Goal: Find specific page/section: Find specific page/section

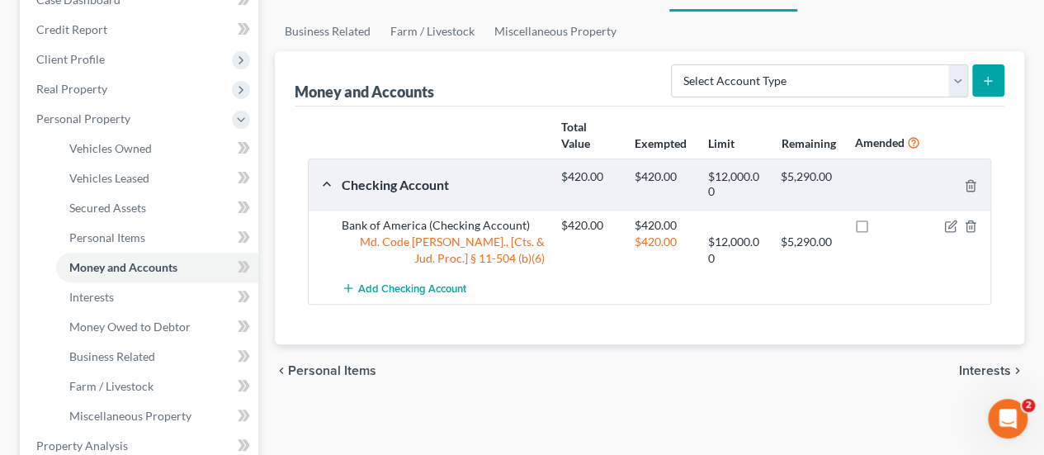
click at [532, 401] on div "Vehicles Owned Vehicles Leased Secured Assets Personal Items Money and Accounts…" at bounding box center [650, 449] width 766 height 954
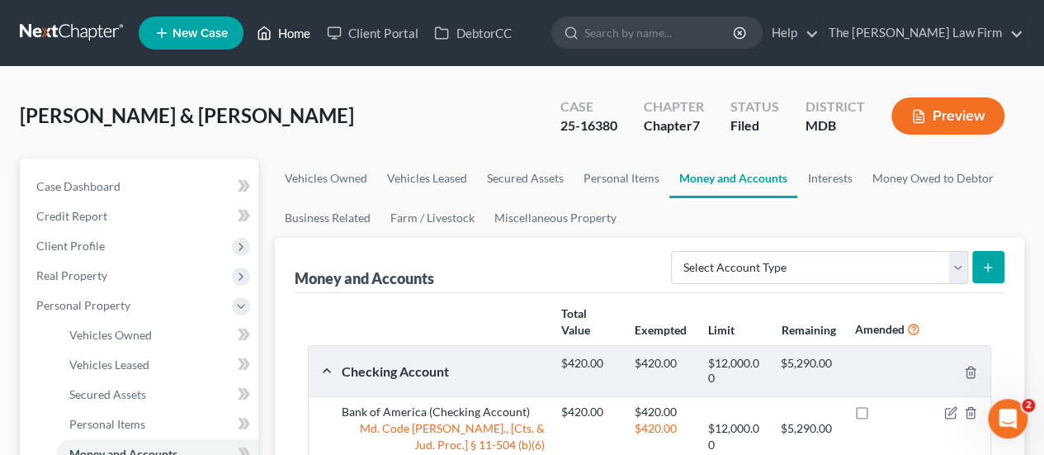
click at [302, 37] on link "Home" at bounding box center [283, 33] width 70 height 30
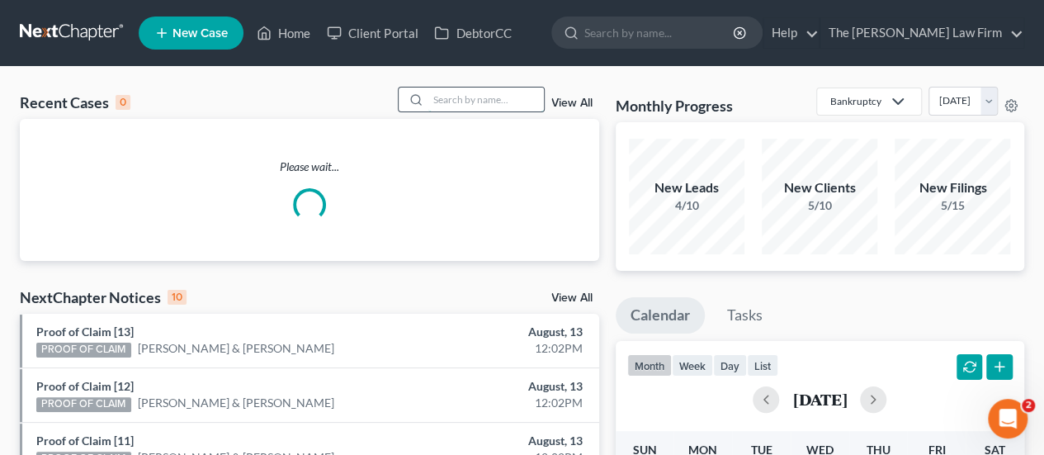
click at [446, 100] on input "search" at bounding box center [486, 100] width 116 height 24
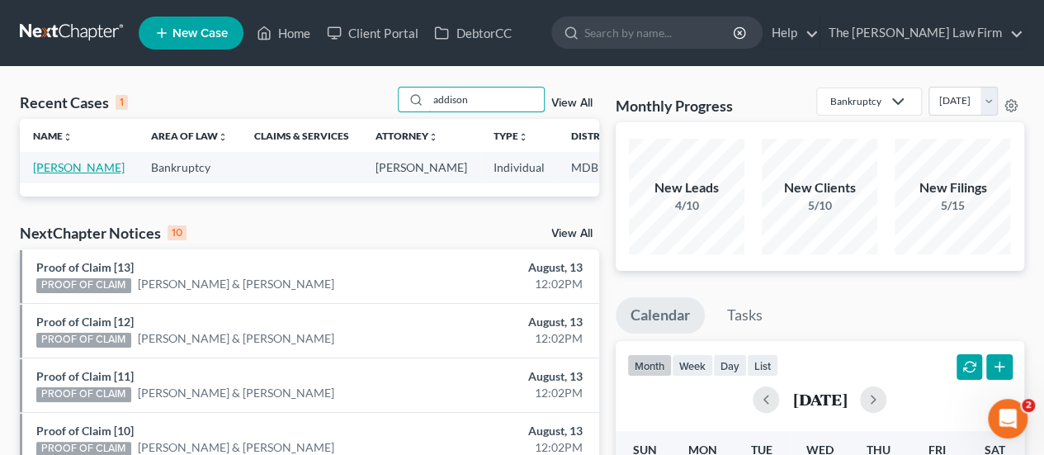
type input "addison"
click at [54, 174] on link "[PERSON_NAME]" at bounding box center [79, 167] width 92 height 14
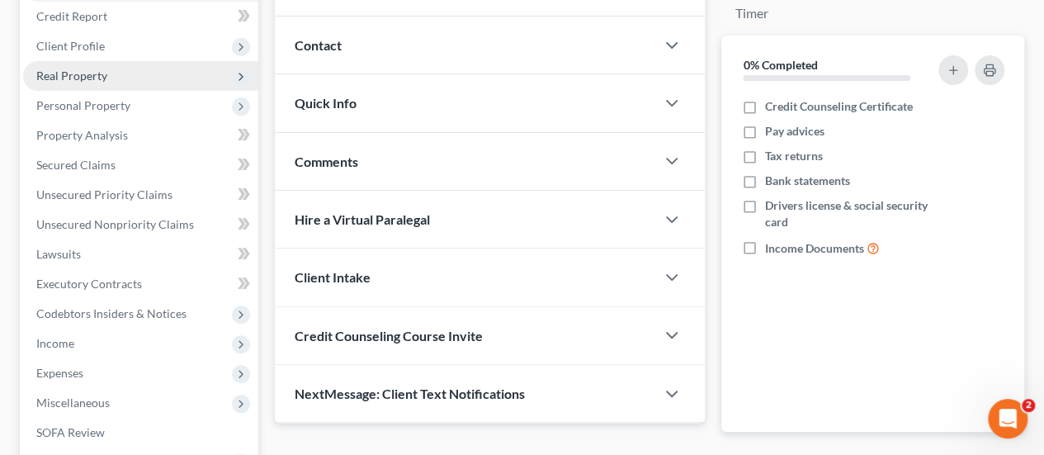
scroll to position [199, 0]
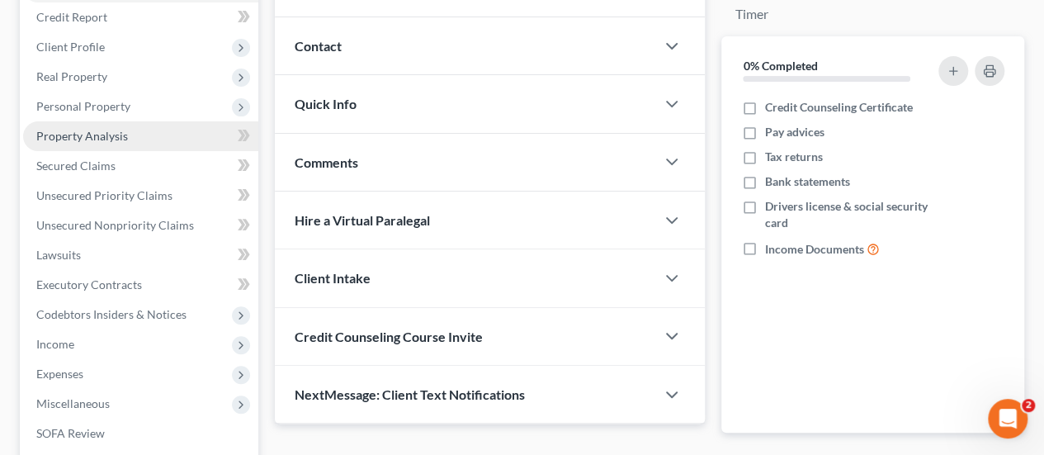
click at [95, 140] on span "Property Analysis" at bounding box center [82, 136] width 92 height 14
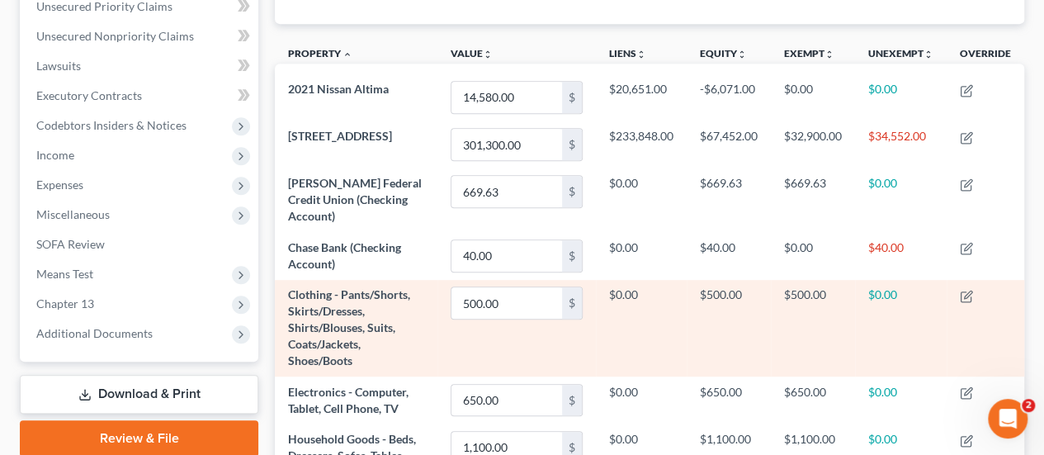
scroll to position [323, 0]
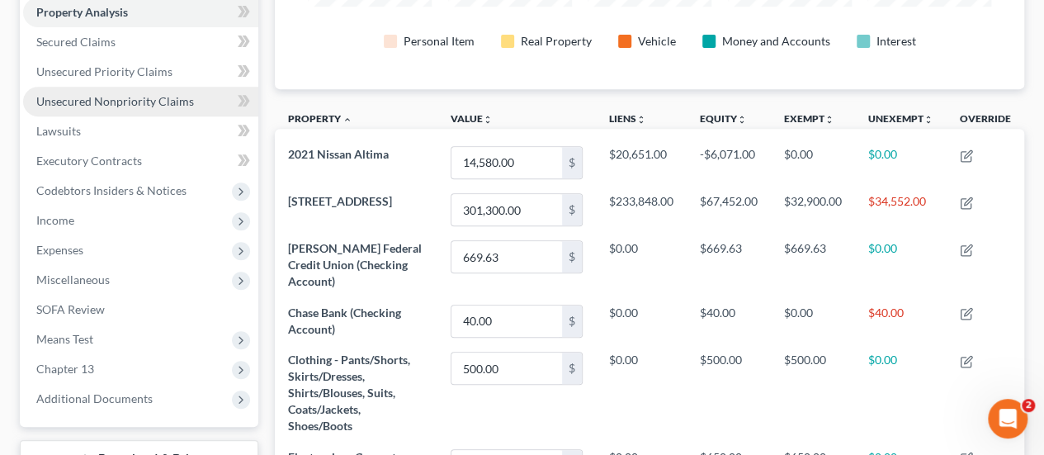
click at [147, 108] on link "Unsecured Nonpriority Claims" at bounding box center [140, 102] width 235 height 30
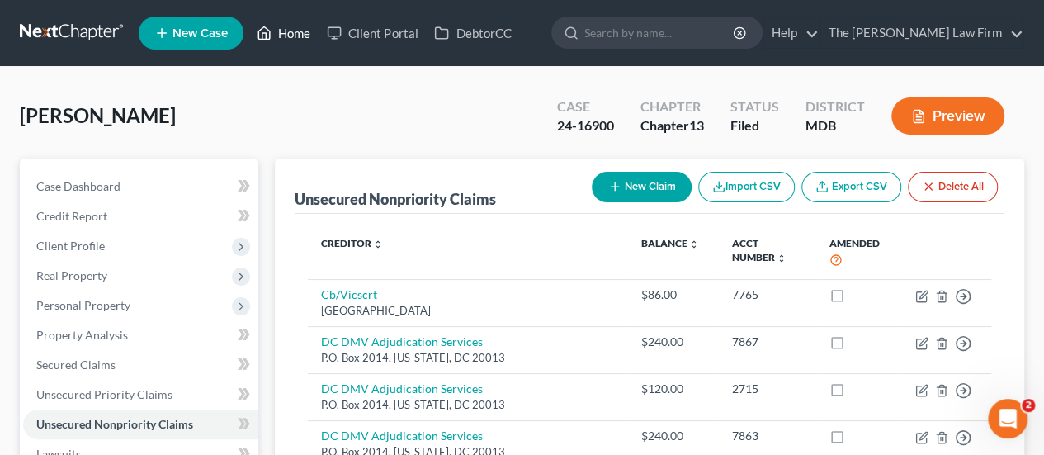
click at [309, 40] on link "Home" at bounding box center [283, 33] width 70 height 30
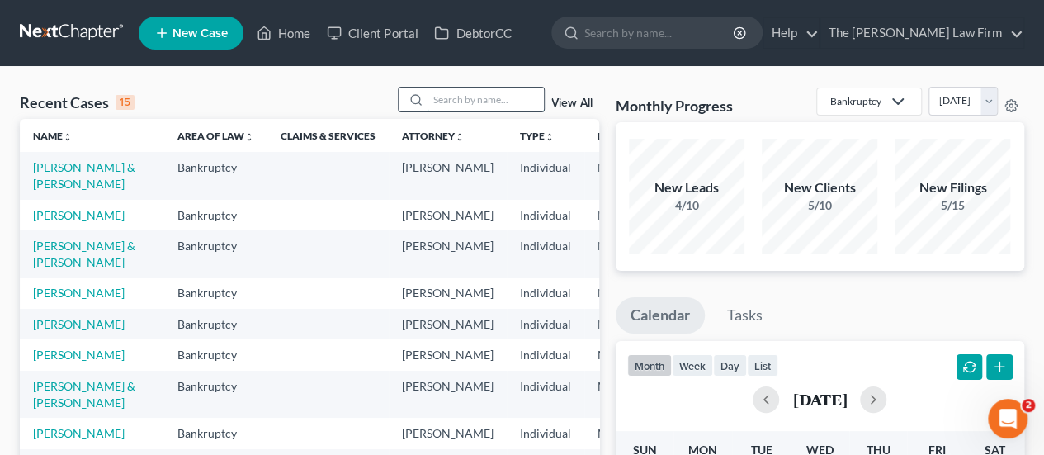
click at [481, 95] on input "search" at bounding box center [486, 100] width 116 height 24
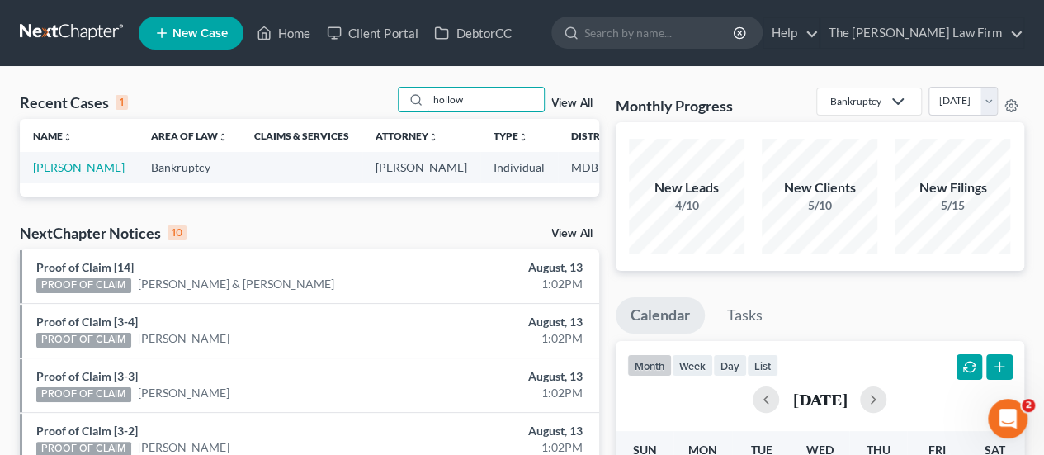
type input "hollow"
click at [67, 170] on link "[PERSON_NAME]" at bounding box center [79, 167] width 92 height 14
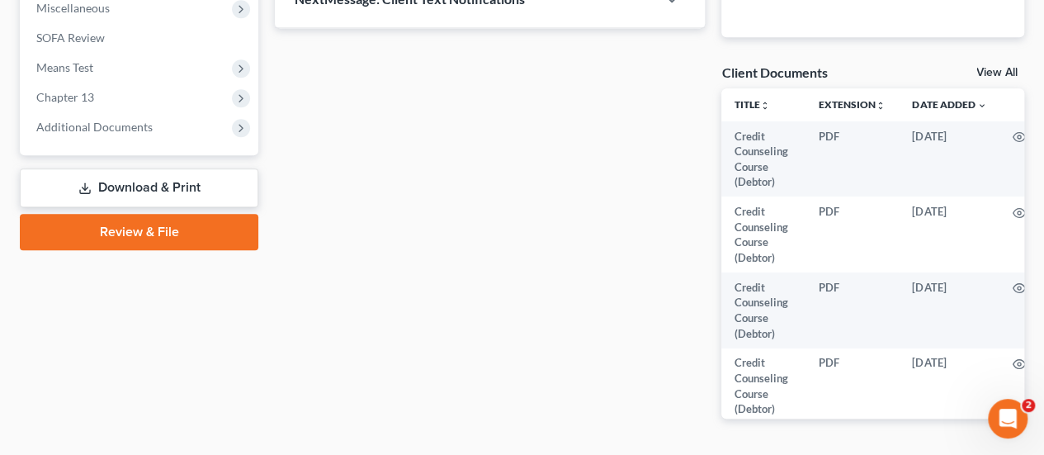
scroll to position [607, 0]
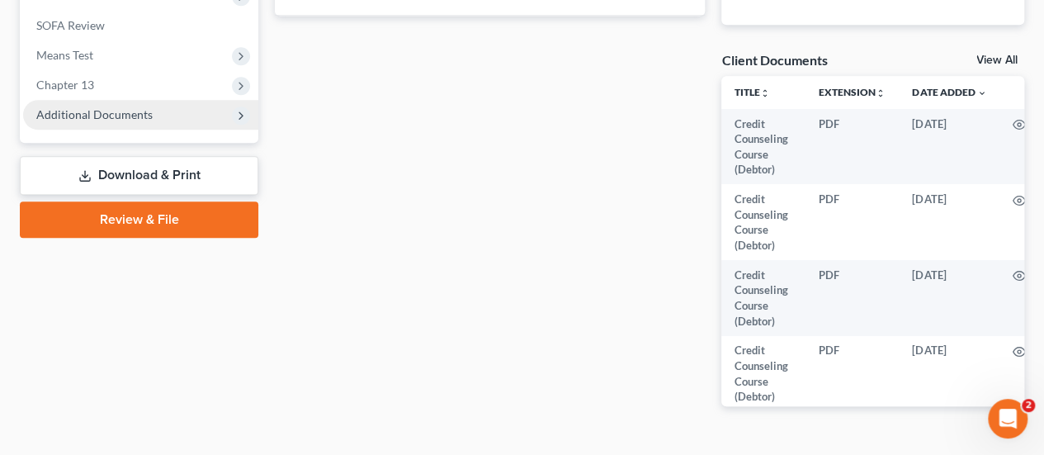
click at [102, 111] on span "Additional Documents" at bounding box center [94, 114] width 116 height 14
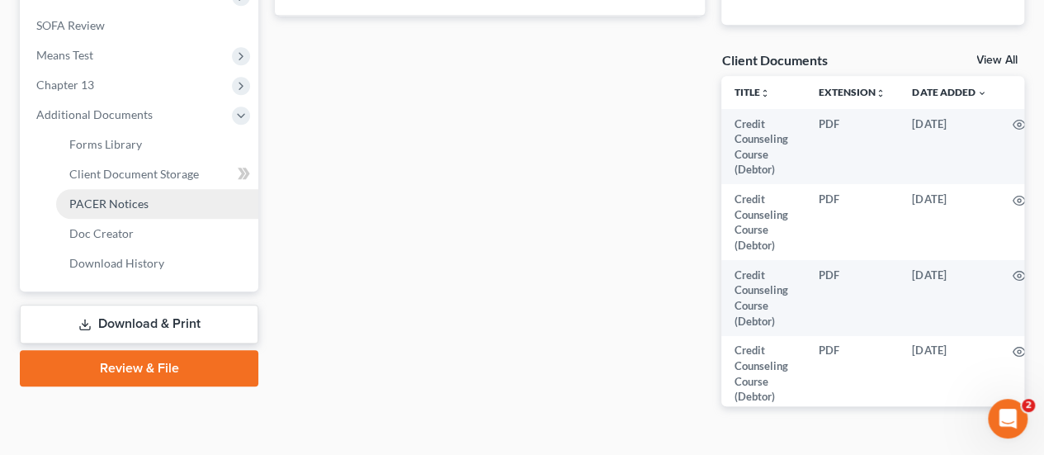
click at [96, 201] on span "PACER Notices" at bounding box center [108, 203] width 79 height 14
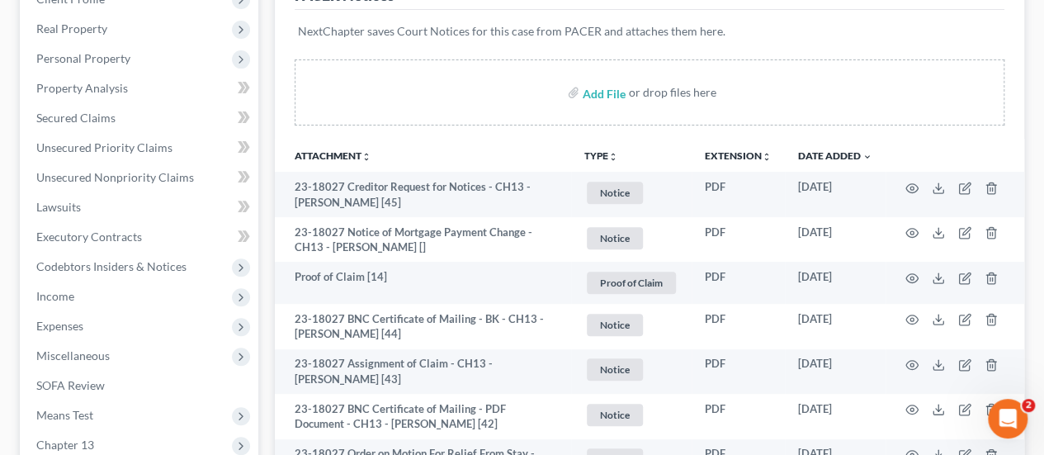
scroll to position [248, 0]
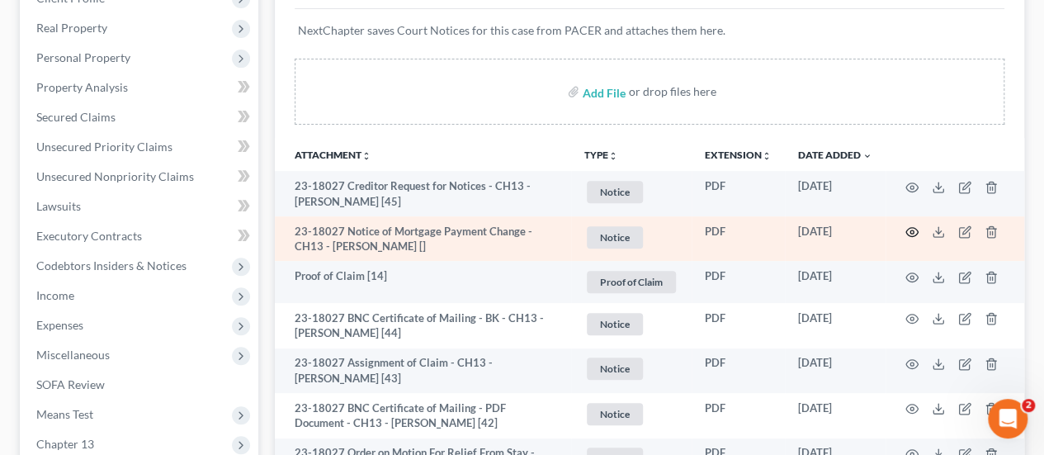
click at [916, 232] on icon "button" at bounding box center [912, 232] width 12 height 9
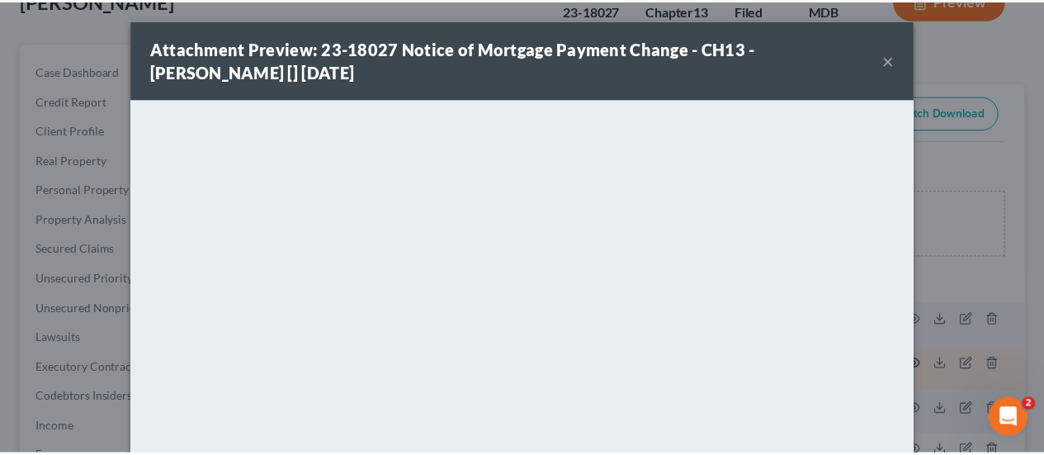
scroll to position [0, 0]
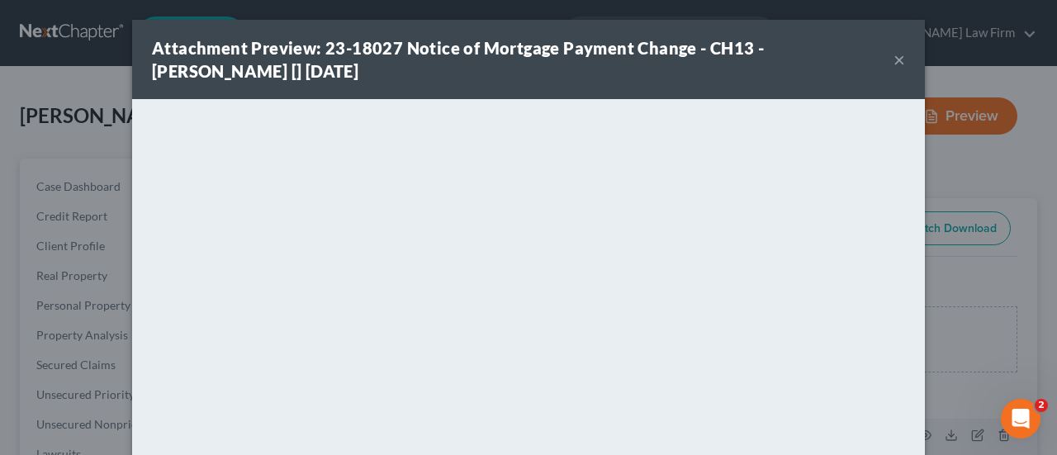
click at [893, 60] on button "×" at bounding box center [899, 60] width 12 height 20
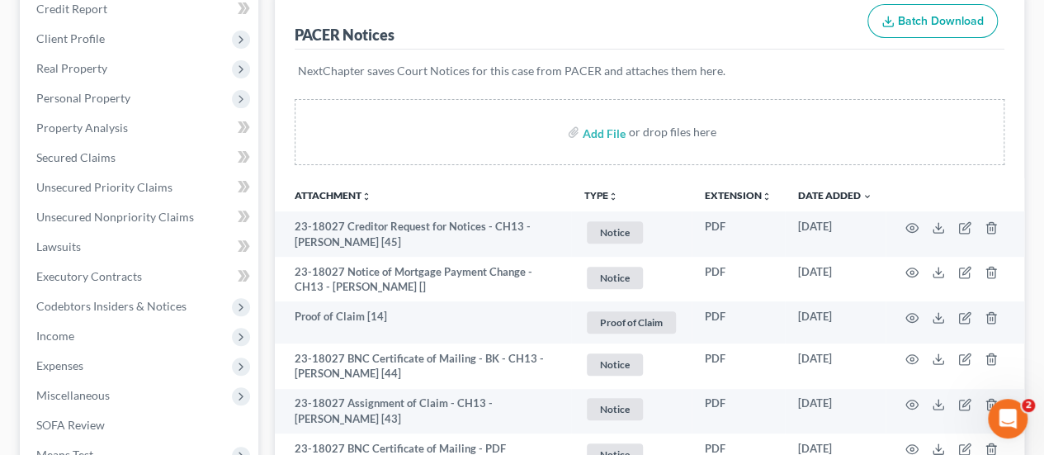
scroll to position [210, 0]
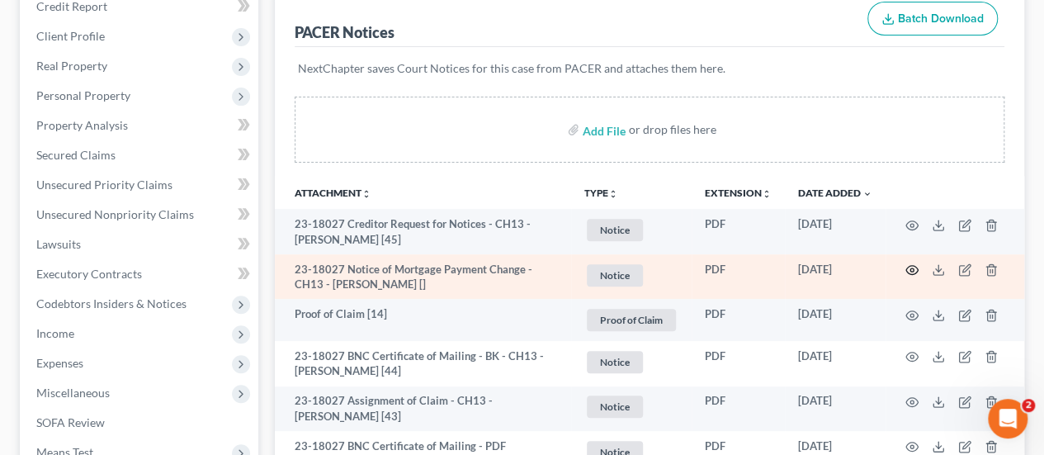
click at [911, 268] on circle "button" at bounding box center [912, 269] width 3 height 3
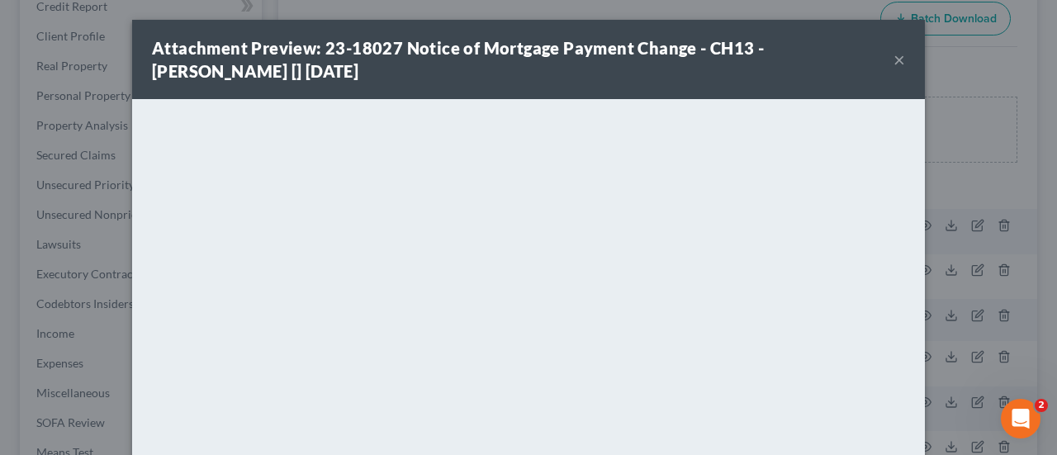
click at [893, 64] on button "×" at bounding box center [899, 60] width 12 height 20
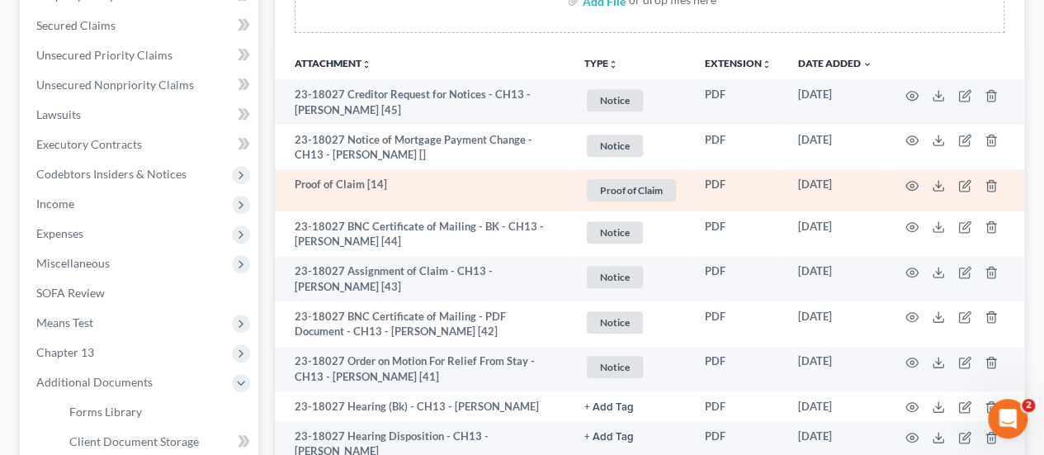
scroll to position [387, 0]
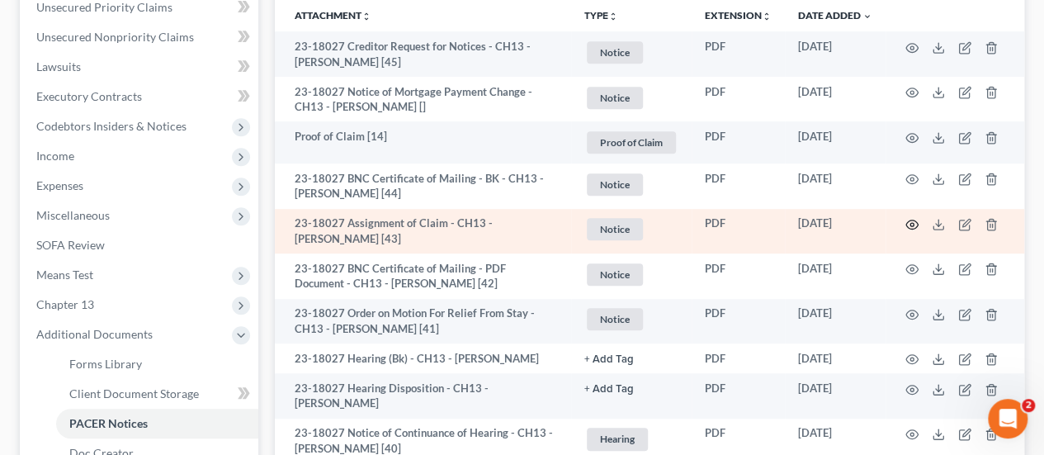
click at [913, 223] on circle "button" at bounding box center [912, 224] width 3 height 3
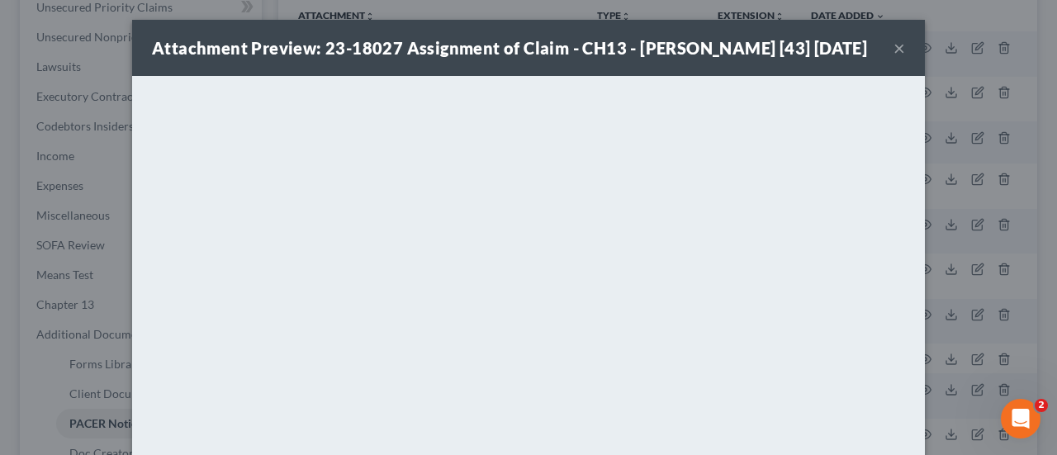
click at [893, 58] on button "×" at bounding box center [899, 48] width 12 height 20
